Goal: Check status: Check status

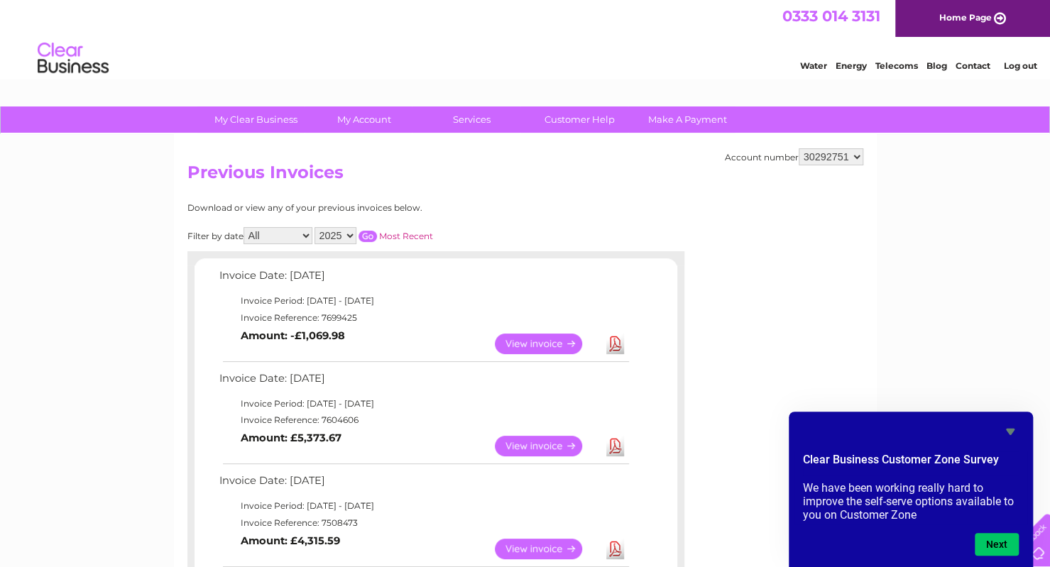
click at [855, 155] on select "970799 30292744 30292751 30292753" at bounding box center [831, 156] width 65 height 17
select select "30292744"
click at [799, 148] on select "970799 30292744 30292751 30292753" at bounding box center [831, 156] width 65 height 17
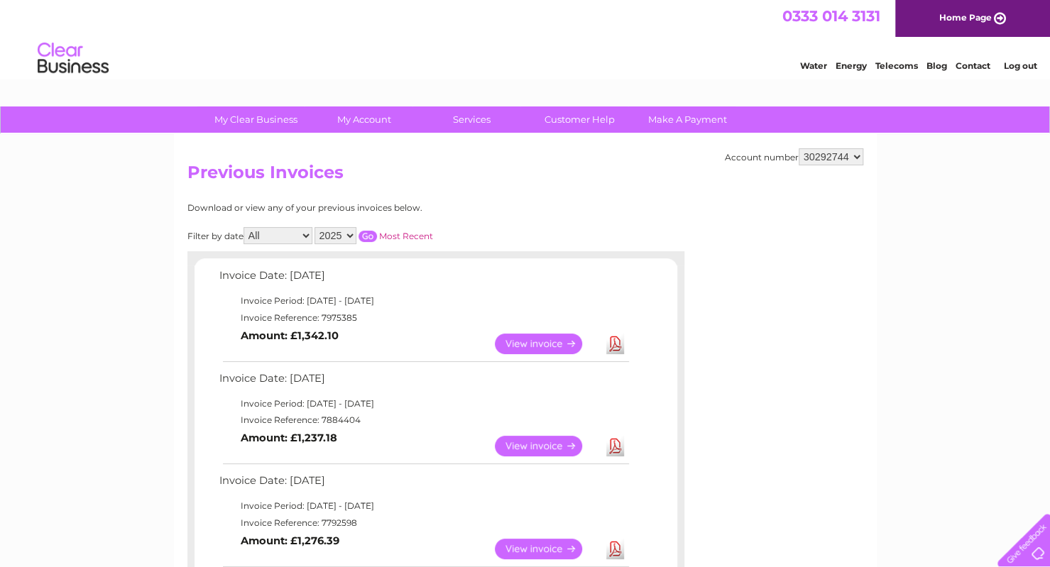
click at [858, 160] on select "970799 30292744 30292751 30292753" at bounding box center [831, 156] width 65 height 17
select select "30292751"
click at [799, 148] on select "970799 30292744 30292751 30292753" at bounding box center [831, 156] width 65 height 17
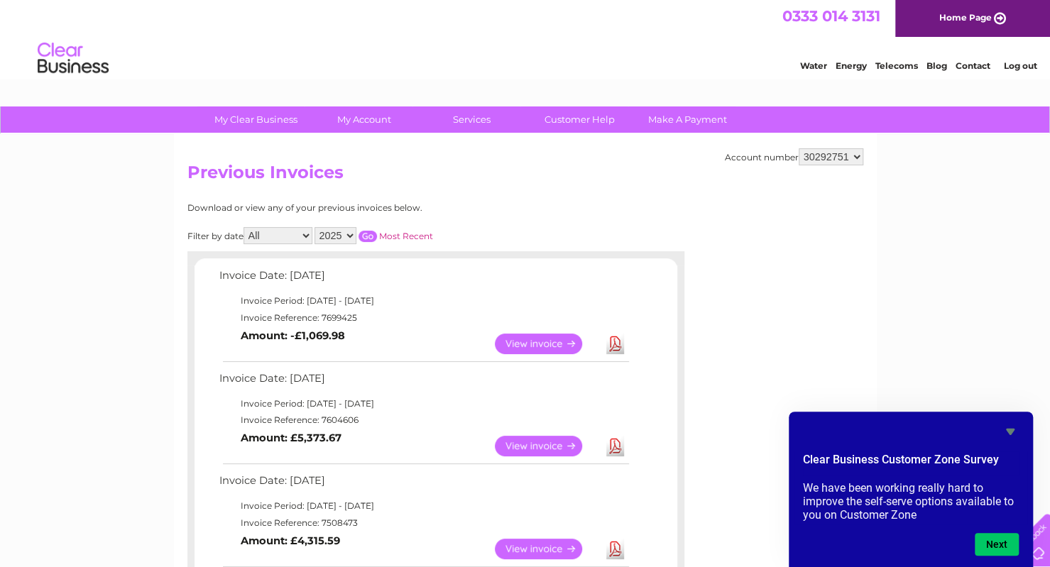
click at [854, 153] on select "970799 30292744 30292751 30292753" at bounding box center [831, 156] width 65 height 17
select select "30292753"
click at [799, 148] on select "970799 30292744 30292751 30292753" at bounding box center [831, 156] width 65 height 17
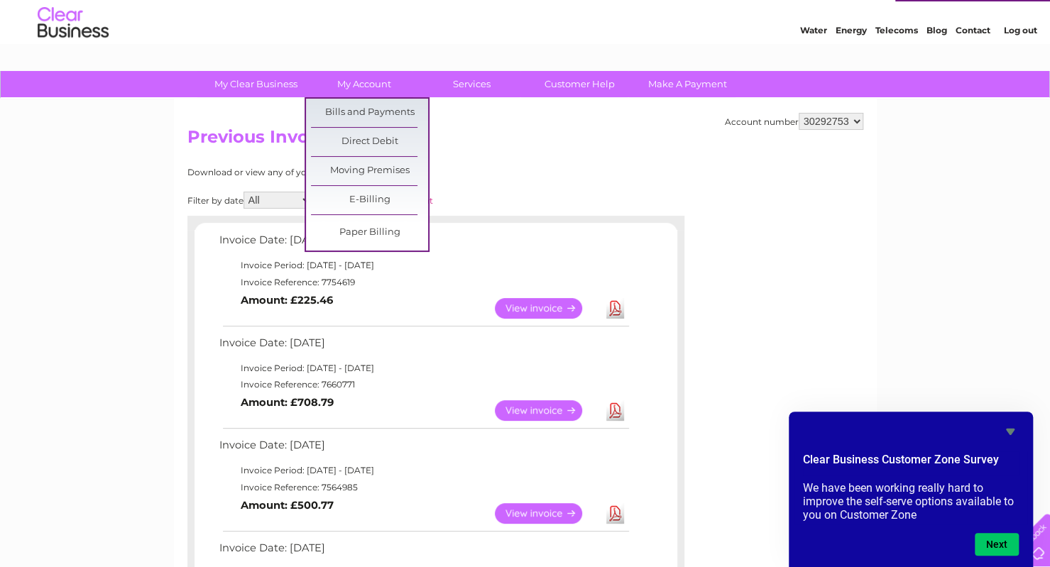
scroll to position [33, 0]
